Goal: Task Accomplishment & Management: Use online tool/utility

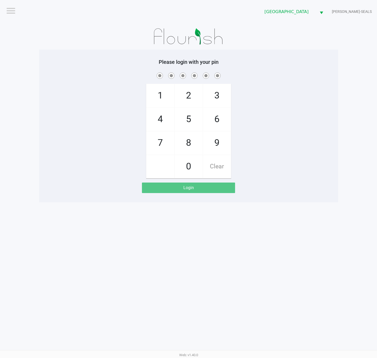
click at [262, 150] on div "1 4 7 2 5 8 0 3 6 9 Clear" at bounding box center [188, 124] width 299 height 107
click at [276, 130] on div "1 4 7 2 5 8 0 3 6 9 Clear" at bounding box center [188, 124] width 299 height 107
checkbox input "true"
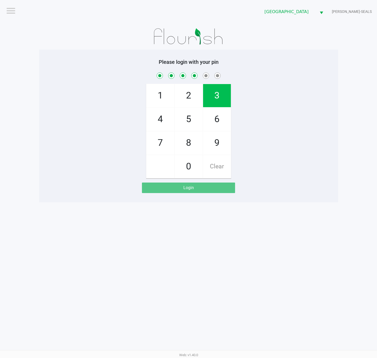
checkbox input "true"
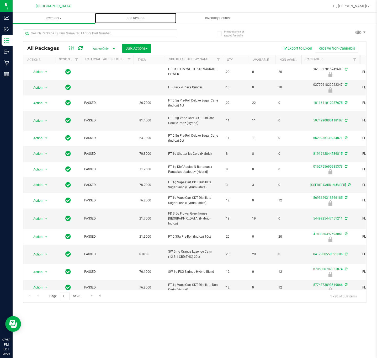
click at [133, 14] on uib-tab-heading "Lab Results" at bounding box center [136, 18] width 82 height 10
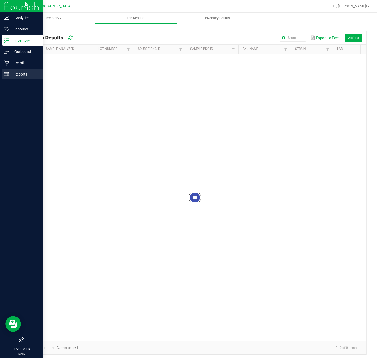
click at [10, 75] on p "Reports" at bounding box center [24, 74] width 31 height 6
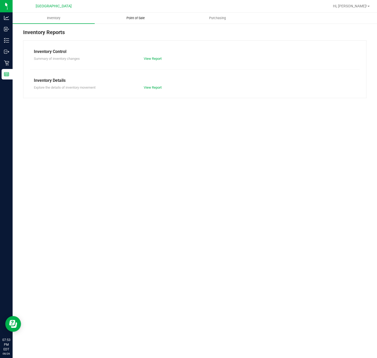
click at [145, 18] on span "Point of Sale" at bounding box center [135, 18] width 33 height 5
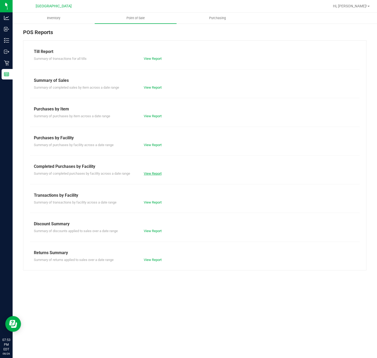
click at [159, 172] on link "View Report" at bounding box center [153, 174] width 18 height 4
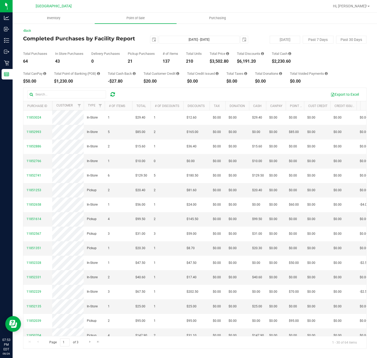
click at [219, 60] on div "$3,502.80" at bounding box center [219, 61] width 19 height 4
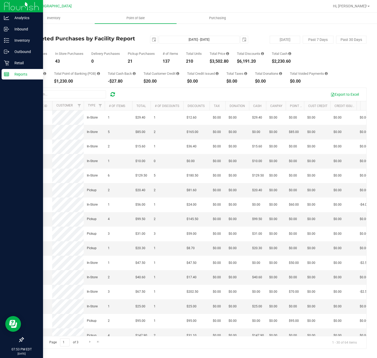
copy div "3,502.80"
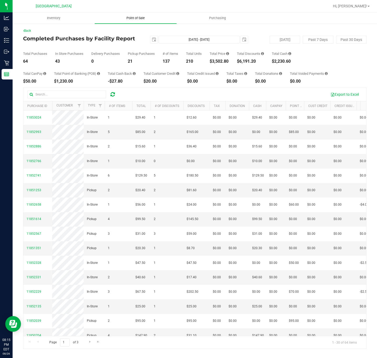
click at [130, 17] on span "Point of Sale" at bounding box center [135, 18] width 33 height 5
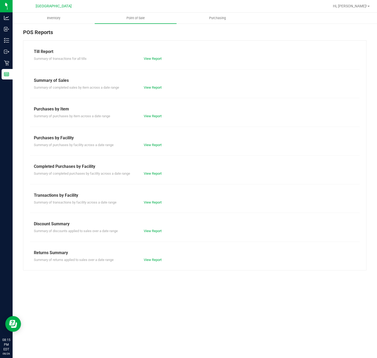
click at [153, 171] on div "Summary of completed purchases by facility across a date range View Report" at bounding box center [195, 173] width 330 height 7
click at [153, 175] on link "View Report" at bounding box center [153, 174] width 18 height 4
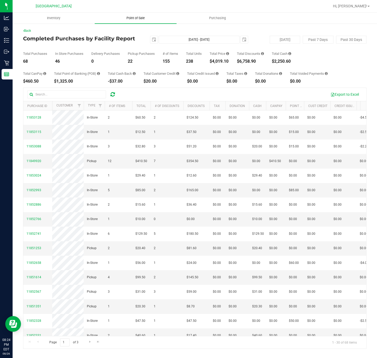
click at [134, 21] on uib-tab-heading "Point of Sale" at bounding box center [136, 18] width 82 height 11
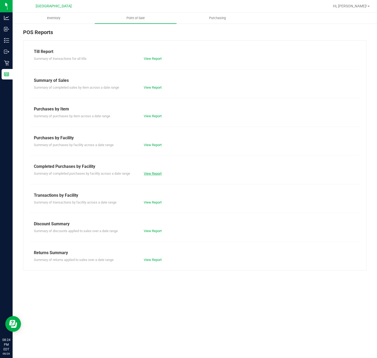
click at [152, 174] on link "View Report" at bounding box center [153, 174] width 18 height 4
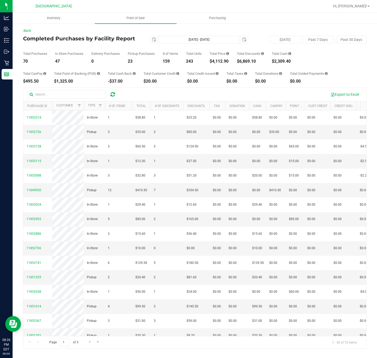
click at [293, 14] on ul "Inventory Point of Sale Purchasing" at bounding box center [201, 18] width 377 height 11
click at [362, 8] on span "Hi, [PERSON_NAME]!" at bounding box center [350, 6] width 34 height 4
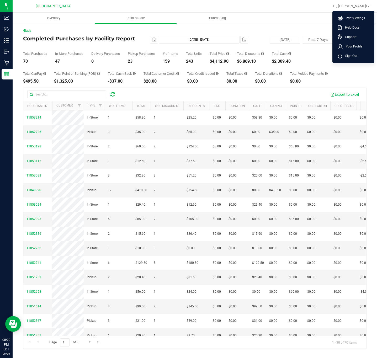
click at [342, 57] on span "Sign Out" at bounding box center [349, 55] width 15 height 5
